Goal: Find specific page/section: Find specific page/section

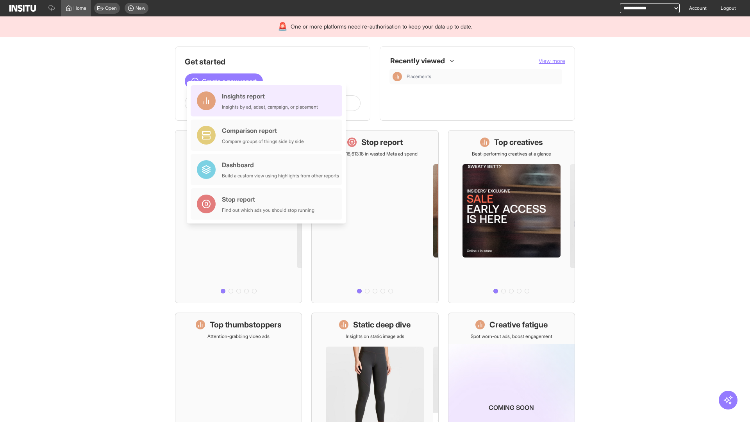
click at [268, 101] on div "Insights report Insights by ad, adset, campaign, or placement" at bounding box center [270, 100] width 96 height 19
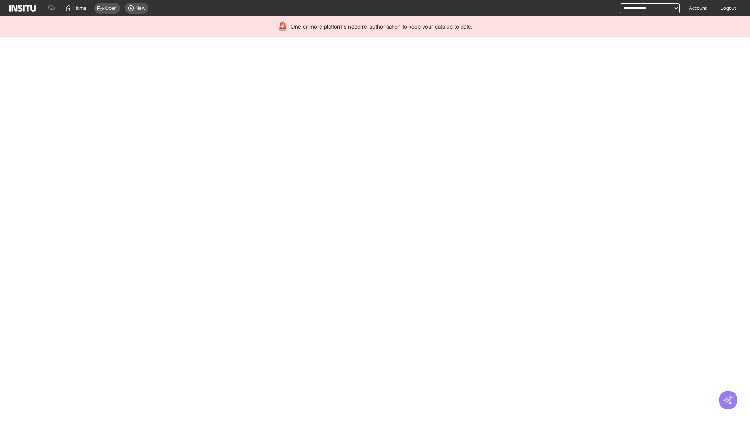
select select "**"
